Goal: Task Accomplishment & Management: Manage account settings

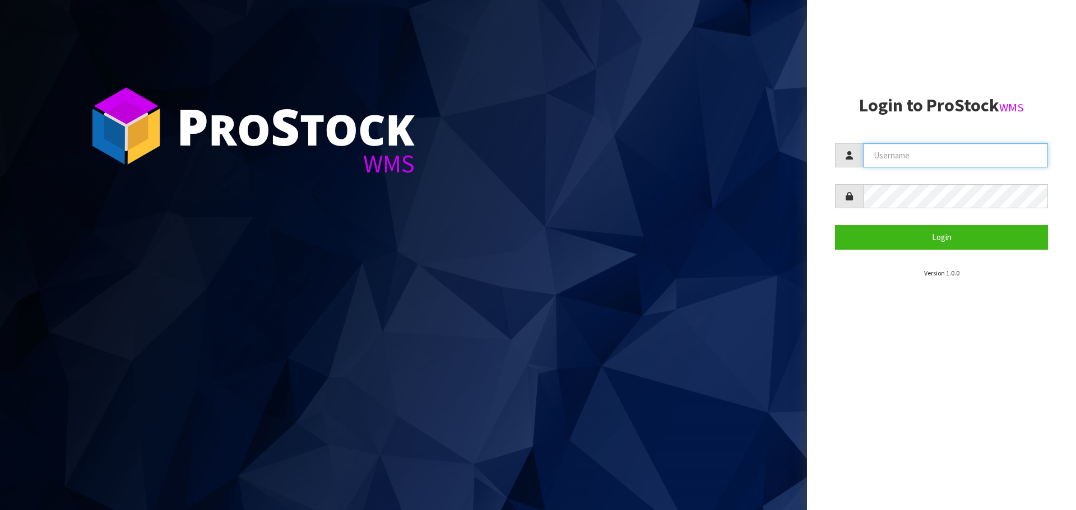
click at [894, 152] on input "text" at bounding box center [955, 155] width 185 height 24
type input "PACIFICBIOLOGICS"
click at [835, 225] on button "Login" at bounding box center [941, 237] width 213 height 24
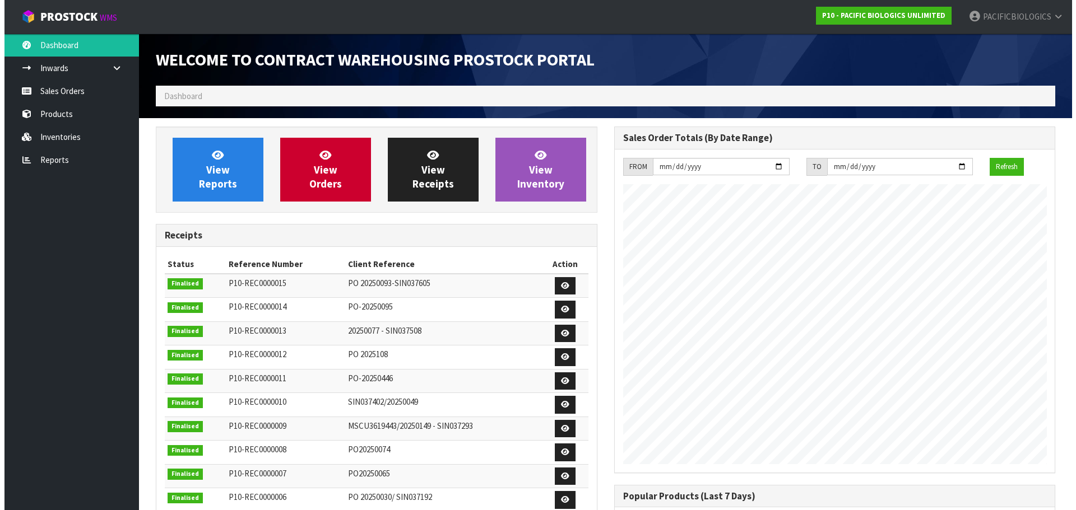
scroll to position [513, 458]
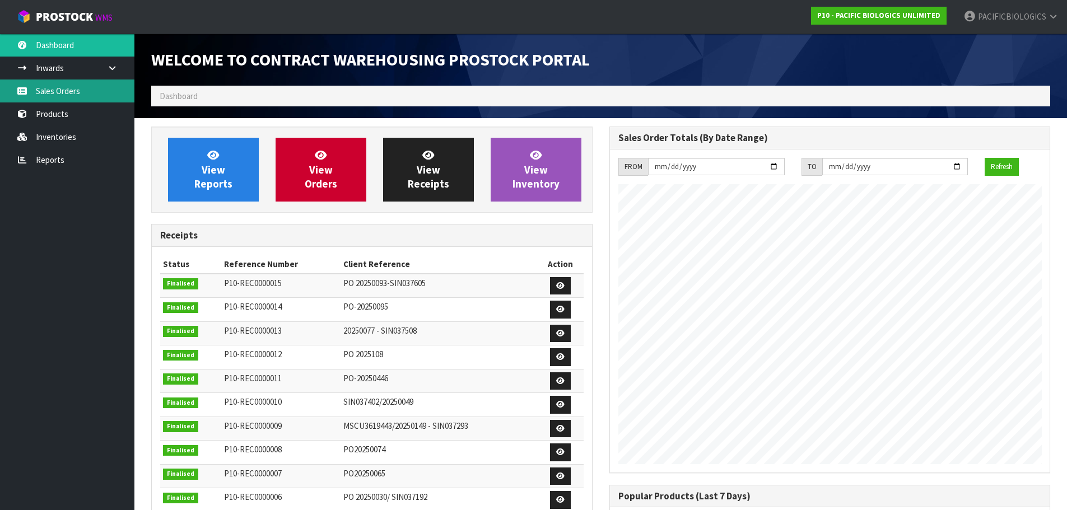
click at [30, 93] on link "Sales Orders" at bounding box center [67, 91] width 134 height 23
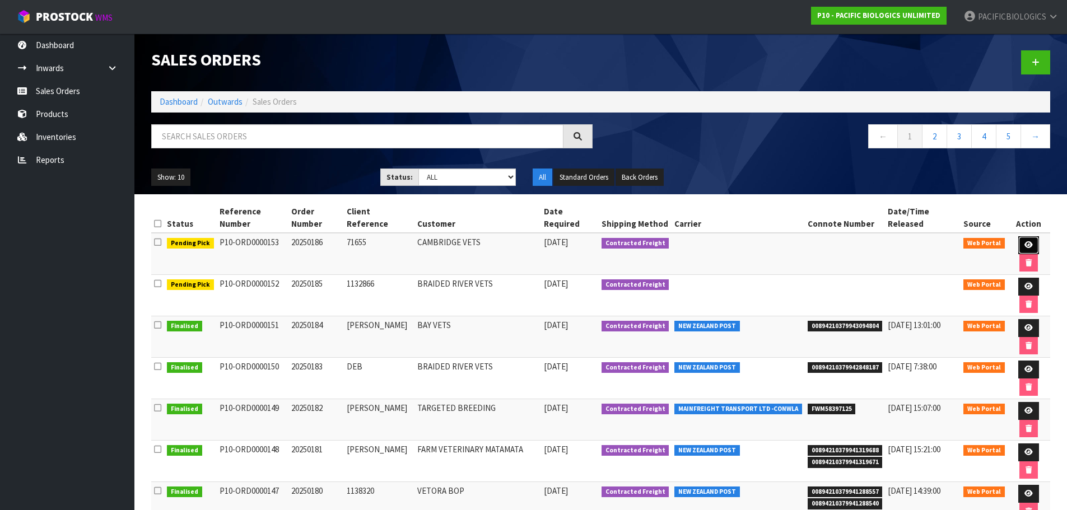
click at [1028, 245] on icon at bounding box center [1029, 245] width 8 height 7
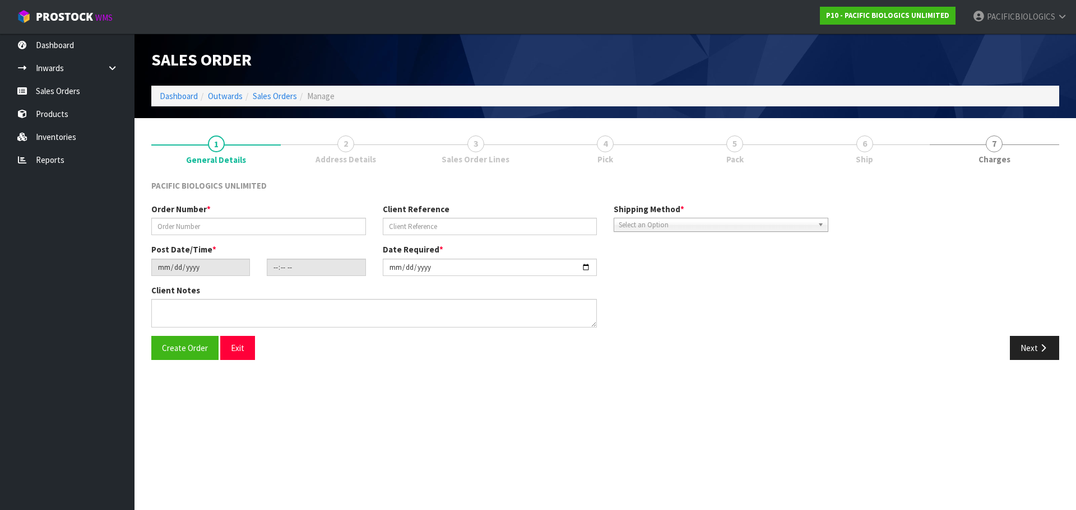
type input "20250186"
type input "71655"
type input "[DATE]"
type input "16:07:00.000"
type input "[DATE]"
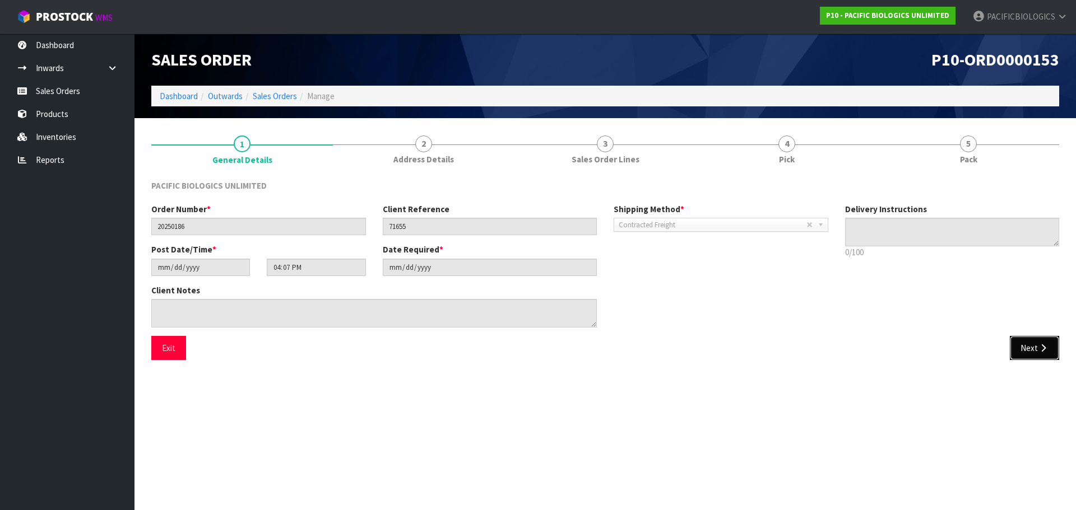
click at [1041, 350] on icon "button" at bounding box center [1043, 348] width 11 height 8
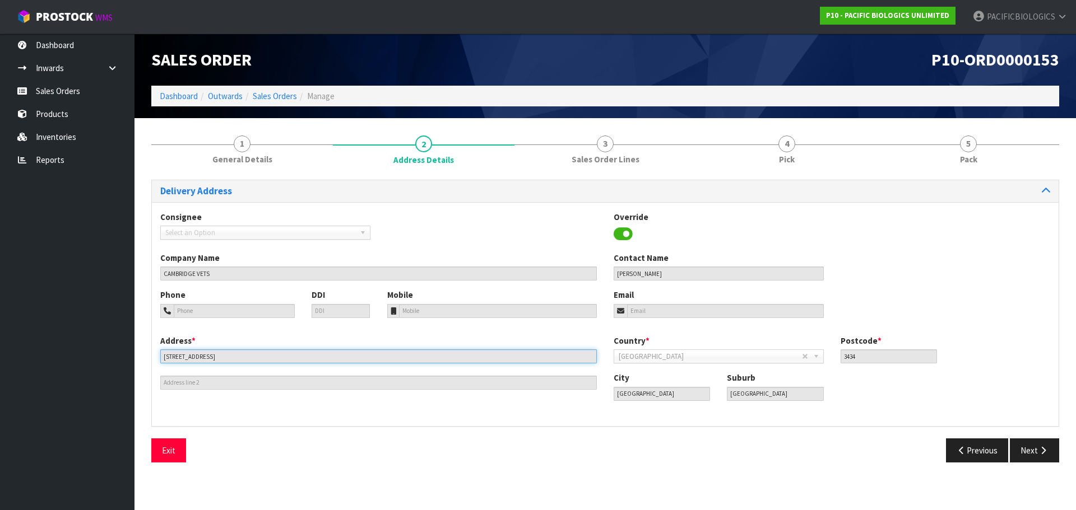
drag, startPoint x: 207, startPoint y: 362, endPoint x: 114, endPoint y: 359, distance: 93.6
click at [114, 359] on body "Toggle navigation ProStock WMS P10 - PACIFIC BIOLOGICS UNLIMITED PACIFICBIOLOGI…" at bounding box center [538, 255] width 1076 height 510
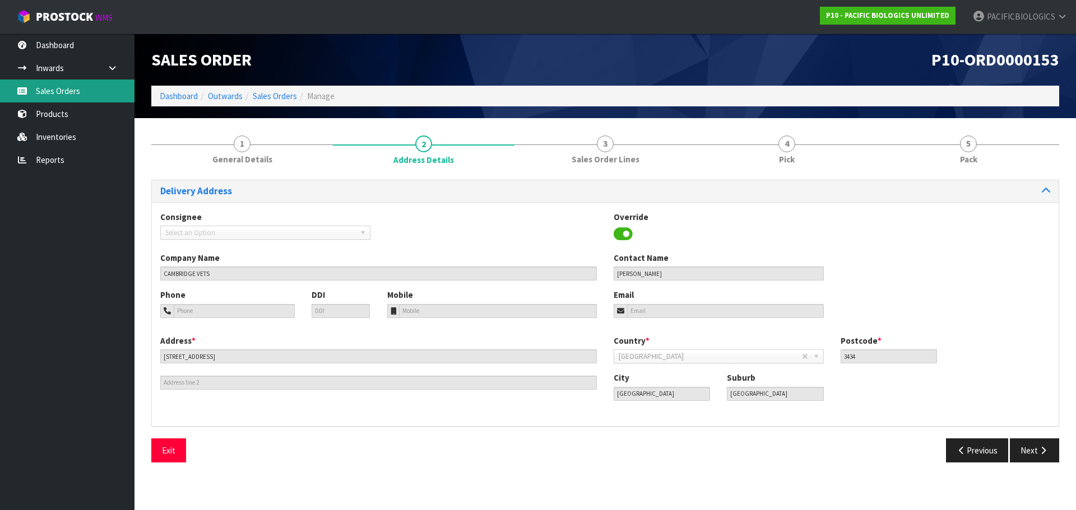
click at [33, 86] on link "Sales Orders" at bounding box center [67, 91] width 134 height 23
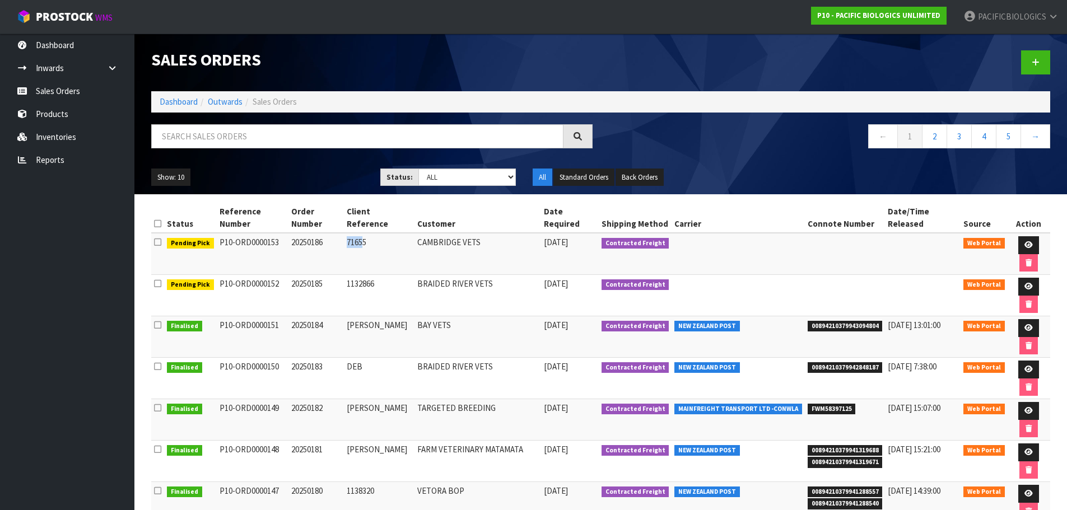
drag, startPoint x: 367, startPoint y: 243, endPoint x: 350, endPoint y: 245, distance: 17.6
click at [350, 245] on td "71655" at bounding box center [379, 254] width 71 height 42
drag, startPoint x: 372, startPoint y: 240, endPoint x: 332, endPoint y: 240, distance: 39.2
click at [332, 240] on tr "Pending Pick P10-ORD0000153 20250186 71655 CAMBRIDGE VETS [DATE] Contracted Fre…" at bounding box center [600, 254] width 899 height 42
copy tr "71655"
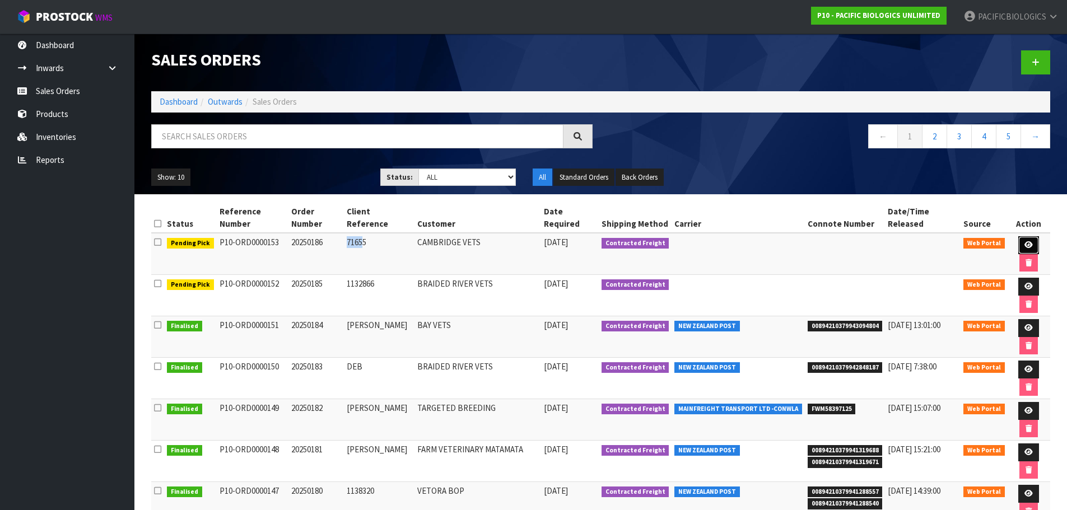
click at [1030, 244] on icon at bounding box center [1029, 245] width 8 height 7
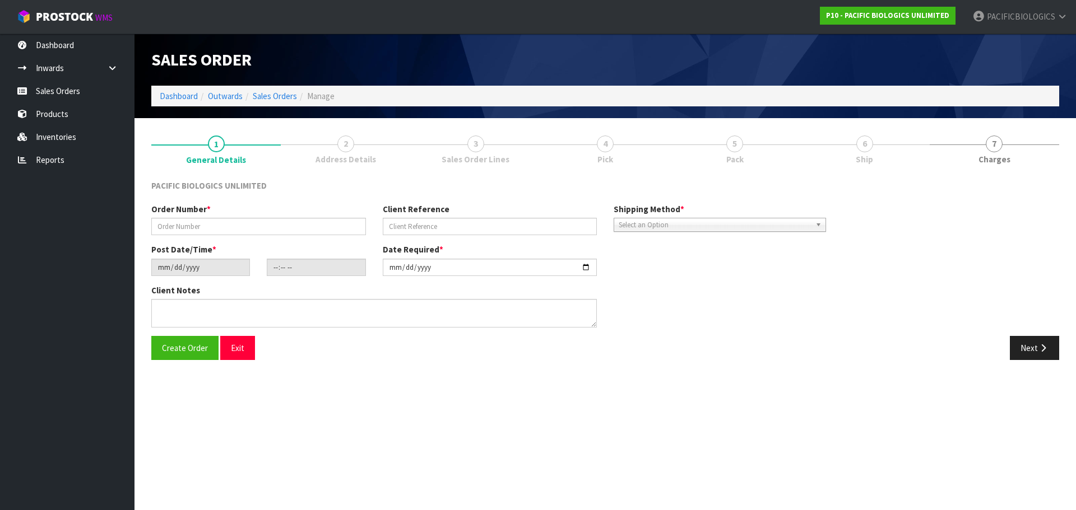
type input "20250186"
type input "71655"
type input "[DATE]"
type input "16:07:00.000"
type input "[DATE]"
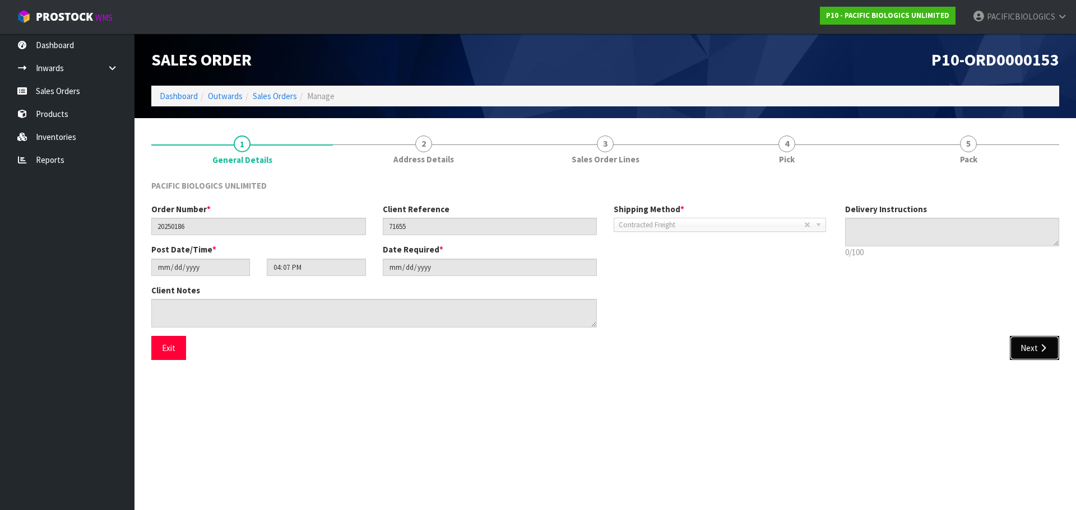
click at [1039, 351] on icon "button" at bounding box center [1043, 348] width 11 height 8
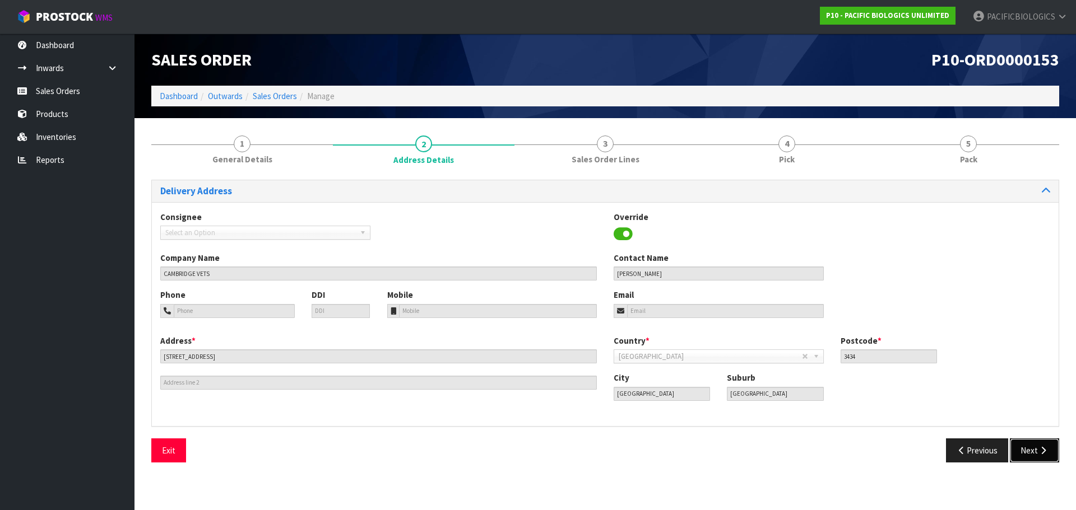
click at [1033, 459] on button "Next" at bounding box center [1034, 451] width 49 height 24
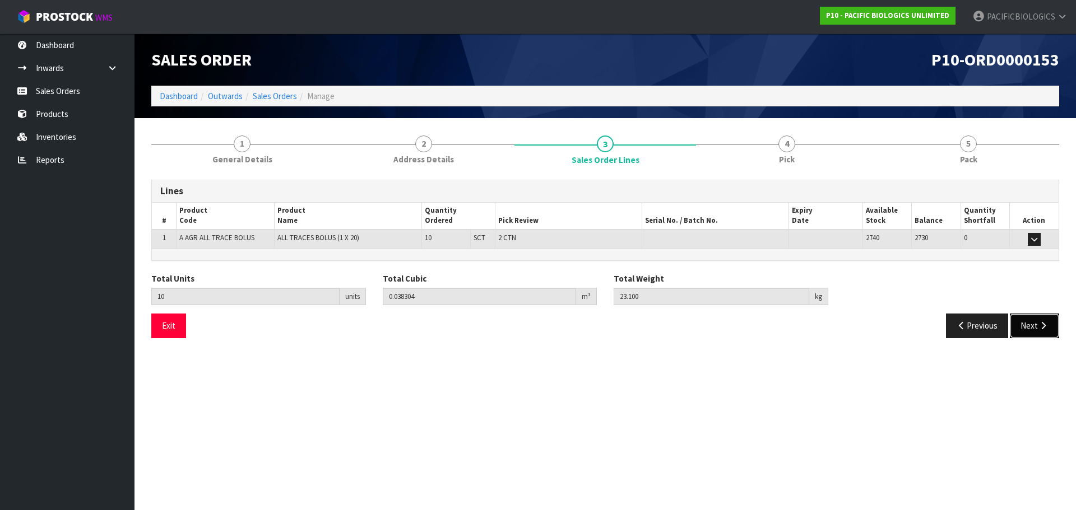
click at [1038, 329] on icon "button" at bounding box center [1043, 326] width 11 height 8
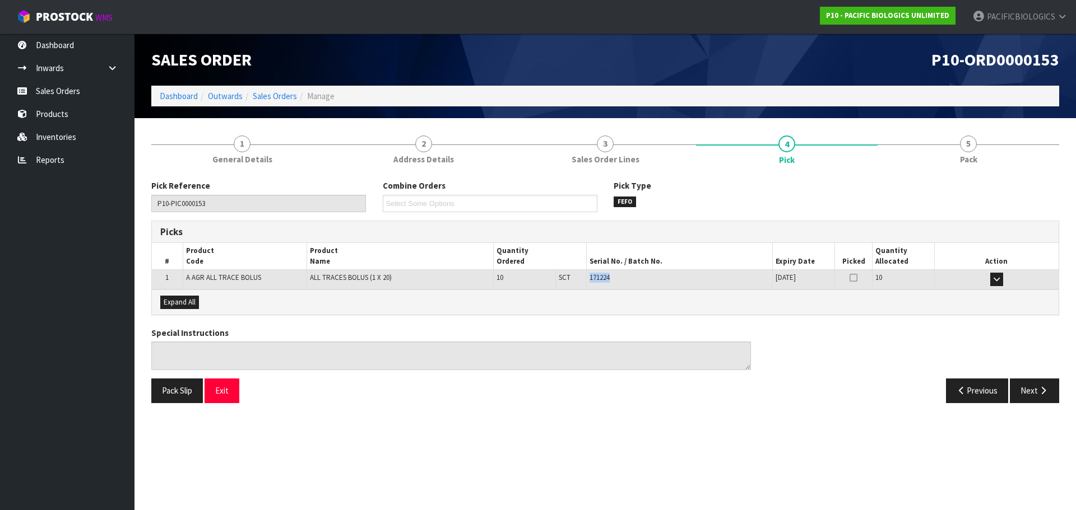
drag, startPoint x: 617, startPoint y: 276, endPoint x: 587, endPoint y: 278, distance: 30.3
click at [587, 278] on td "171224" at bounding box center [679, 280] width 186 height 20
copy span "171224"
click at [87, 161] on link "Reports" at bounding box center [67, 159] width 134 height 23
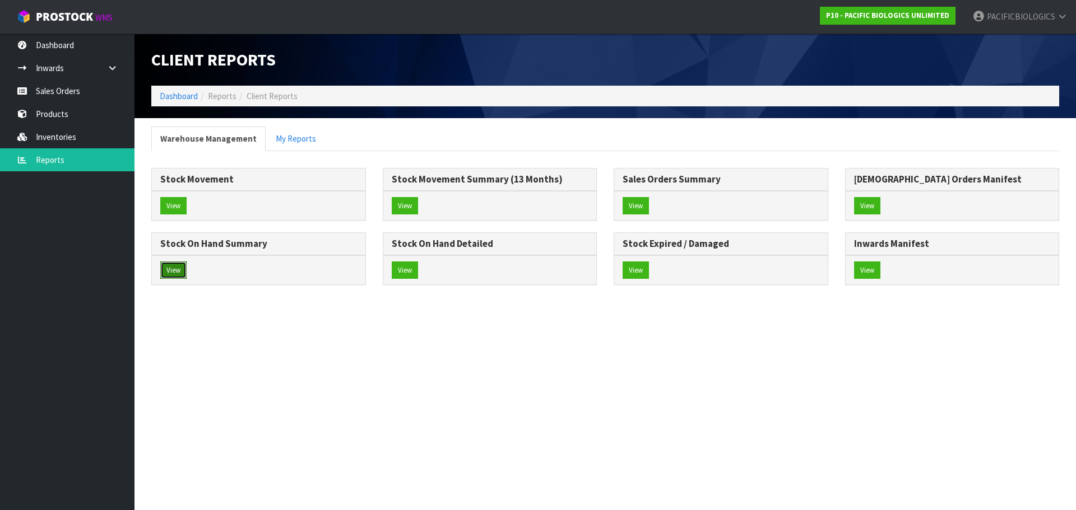
click at [175, 275] on button "View" at bounding box center [173, 271] width 26 height 18
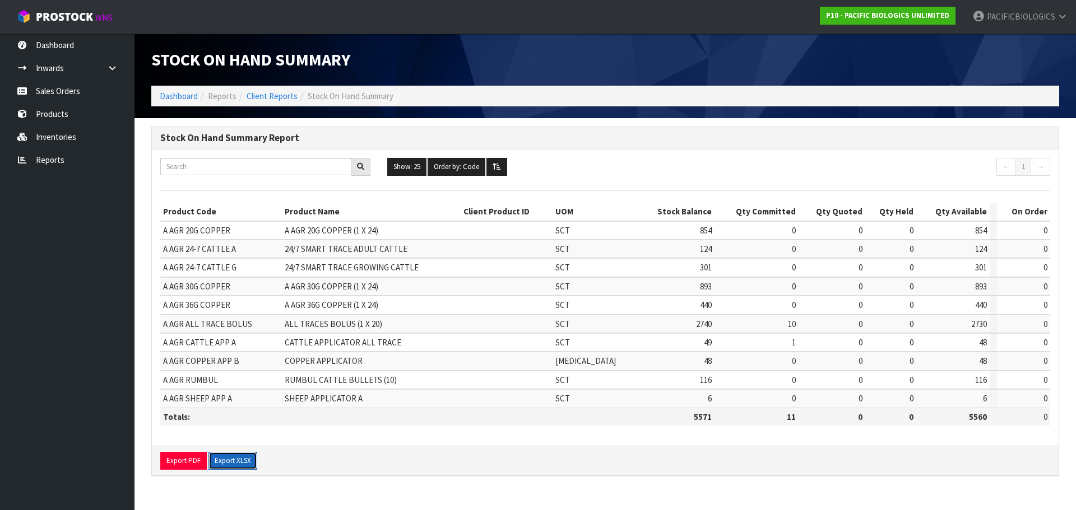
click at [228, 457] on button "Export XLSX" at bounding box center [232, 461] width 49 height 18
